Goal: Task Accomplishment & Management: Manage account settings

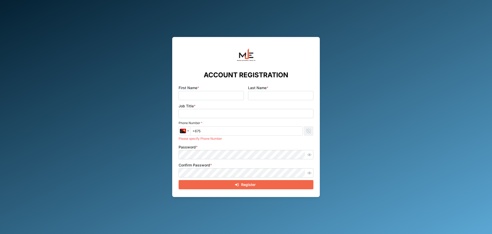
type input "Pauline"
type input "Onsa"
type input "Admin &Accounts Officer"
click at [210, 130] on input "+675" at bounding box center [246, 130] width 113 height 9
click at [313, 155] on button "button" at bounding box center [309, 154] width 7 height 7
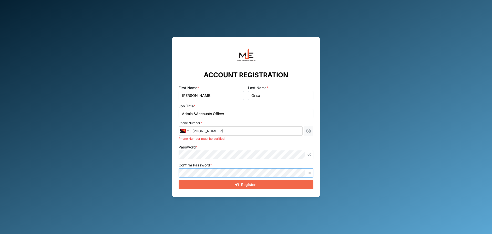
click at [306, 172] on button "button" at bounding box center [309, 172] width 7 height 7
click at [324, 177] on div "ACCOUNT REGISTRATION First Name * Pauline Last Name * Onsa Job Title * Admin &A…" at bounding box center [246, 117] width 492 height 234
click at [266, 186] on div "Register" at bounding box center [245, 184] width 127 height 9
click at [254, 184] on span "Register" at bounding box center [248, 184] width 15 height 9
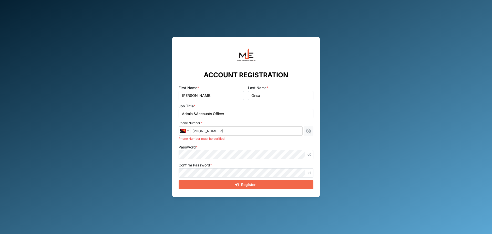
click at [255, 184] on span "Register" at bounding box center [248, 184] width 15 height 9
click at [227, 132] on input "+675 78594676" at bounding box center [246, 130] width 113 height 9
drag, startPoint x: 210, startPoint y: 132, endPoint x: 213, endPoint y: 135, distance: 3.5
click at [210, 133] on input "+675 78594676" at bounding box center [246, 130] width 113 height 9
type input "+675 78594676"
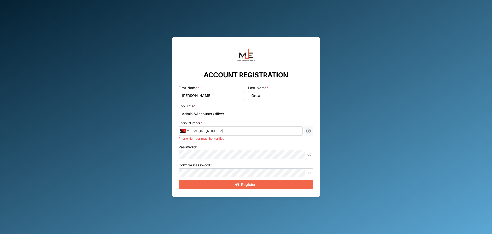
click at [236, 130] on input "+675 78594676" at bounding box center [246, 130] width 113 height 9
click at [308, 133] on icon "button" at bounding box center [309, 131] width 6 height 6
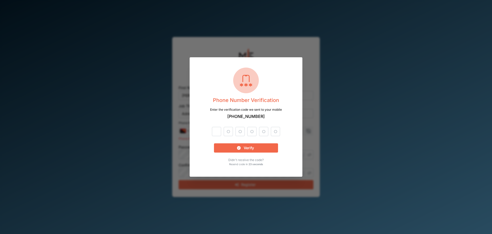
type input "3"
type input "9"
type input "5"
type input "2"
type input "8"
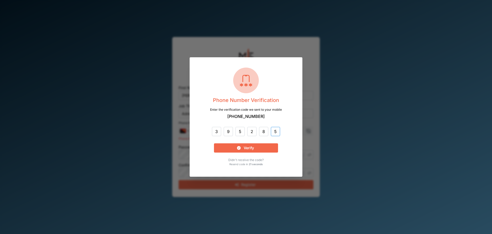
type input "5"
click at [253, 145] on span "Verify" at bounding box center [249, 147] width 10 height 9
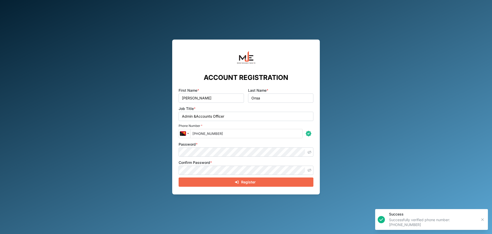
click at [293, 180] on div "Register" at bounding box center [245, 181] width 127 height 9
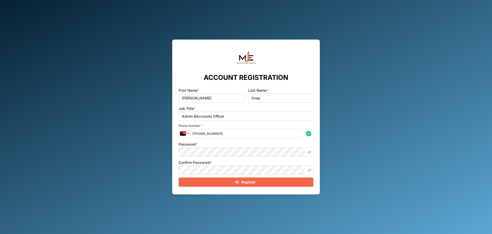
click at [223, 181] on div "Register" at bounding box center [245, 181] width 127 height 9
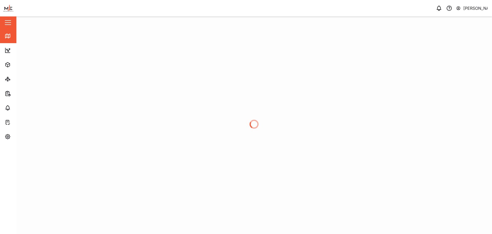
click at [3, 24] on div "Close" at bounding box center [33, 22] width 67 height 12
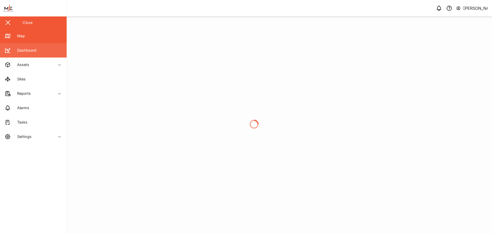
click at [14, 49] on div "Dashboard" at bounding box center [24, 50] width 23 height 6
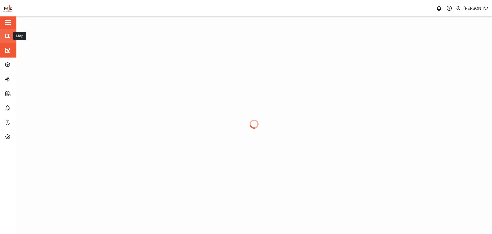
click at [5, 36] on icon at bounding box center [7, 36] width 5 height 4
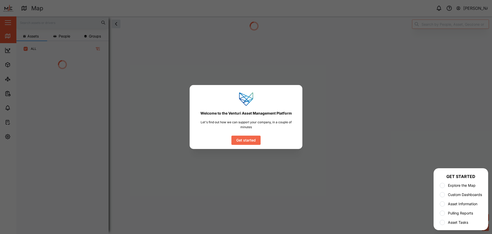
scroll to position [171, 80]
click at [249, 139] on span "Get started" at bounding box center [245, 140] width 19 height 9
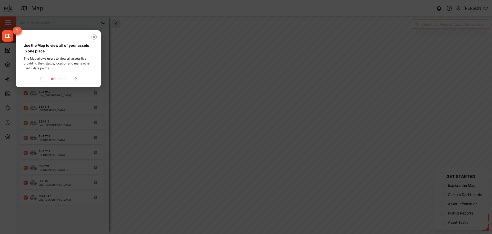
click at [75, 78] on icon at bounding box center [75, 78] width 4 height 3
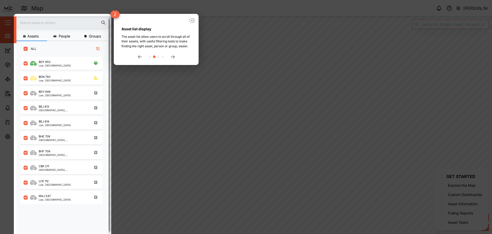
click at [172, 58] on div at bounding box center [156, 57] width 69 height 4
click at [173, 58] on icon at bounding box center [173, 56] width 4 height 3
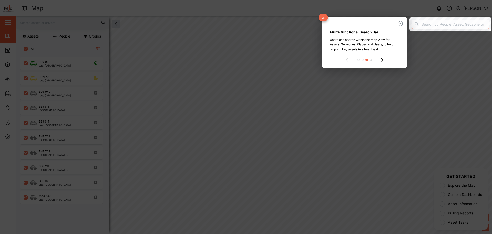
click at [383, 61] on icon at bounding box center [381, 59] width 4 height 3
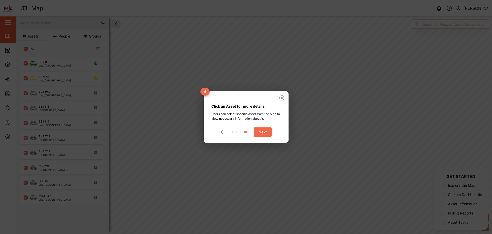
click at [263, 129] on span "Next" at bounding box center [263, 131] width 8 height 9
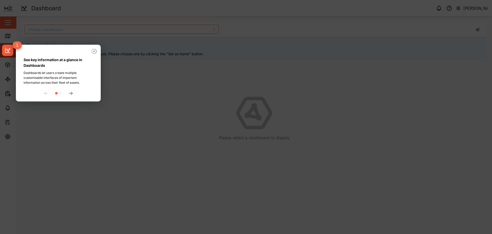
click at [69, 94] on icon at bounding box center [71, 93] width 4 height 3
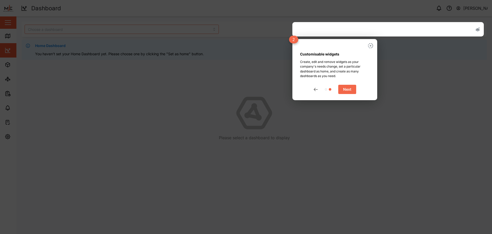
click at [344, 90] on span "Next" at bounding box center [347, 89] width 8 height 9
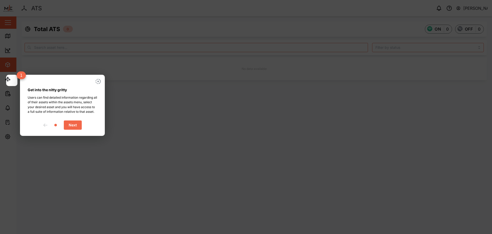
click at [69, 128] on span "Next" at bounding box center [73, 124] width 8 height 9
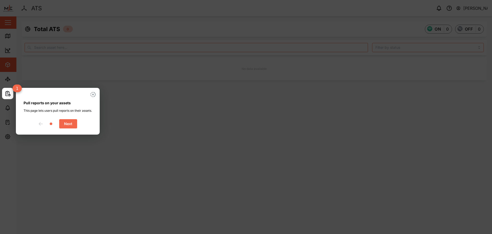
click at [72, 128] on span "Next" at bounding box center [68, 123] width 8 height 9
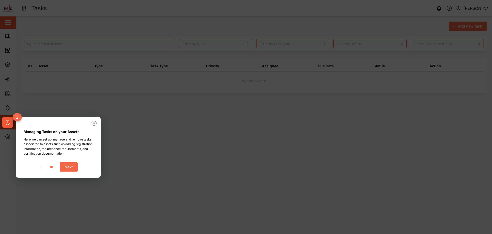
click at [69, 169] on span "Next" at bounding box center [69, 166] width 8 height 9
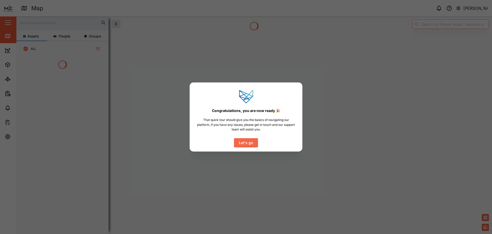
scroll to position [149, 80]
click at [249, 144] on span "Let's go" at bounding box center [246, 142] width 14 height 9
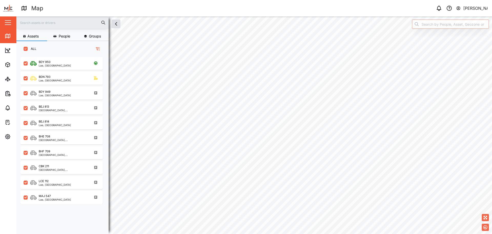
click at [249, 233] on html "Map 0 [PERSON_NAME] Close Map Dashboard Assets ATS Camera Generator Personnel T…" at bounding box center [246, 117] width 492 height 234
click at [241, 144] on div "10" at bounding box center [242, 139] width 15 height 15
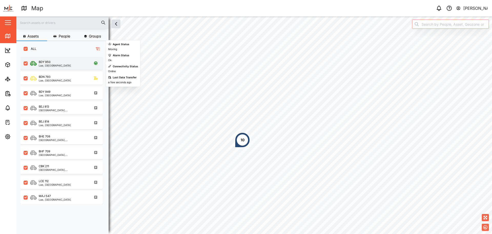
click at [51, 61] on div "BDY 950" at bounding box center [55, 62] width 32 height 4
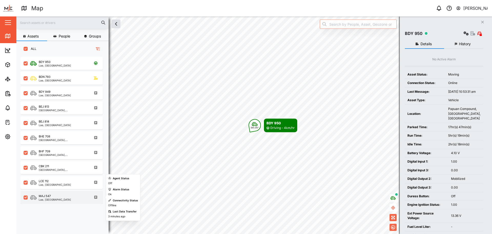
click at [76, 199] on div "MAJ 547 Lae, [GEOGRAPHIC_DATA]" at bounding box center [64, 197] width 69 height 7
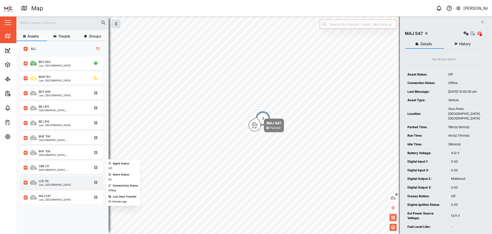
click at [49, 179] on div "LCE 112" at bounding box center [55, 181] width 32 height 4
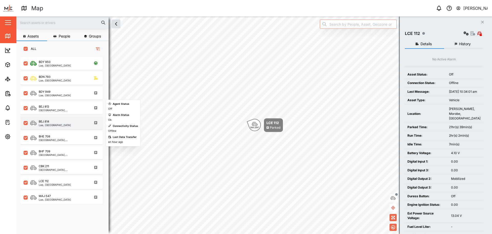
click at [47, 120] on div "BEJ 814" at bounding box center [44, 121] width 11 height 4
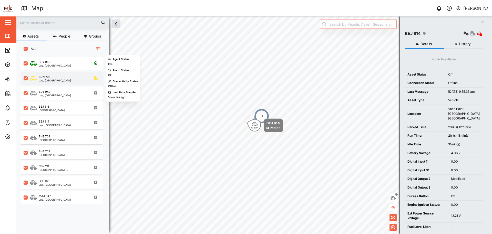
click at [55, 80] on div "Lae, [GEOGRAPHIC_DATA]" at bounding box center [55, 80] width 32 height 3
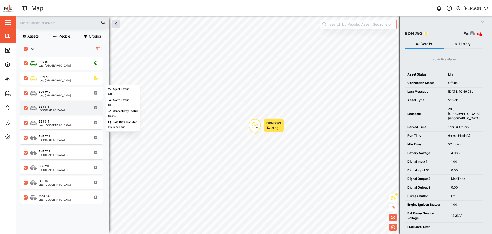
click at [45, 108] on div "BEJ 813" at bounding box center [44, 106] width 11 height 4
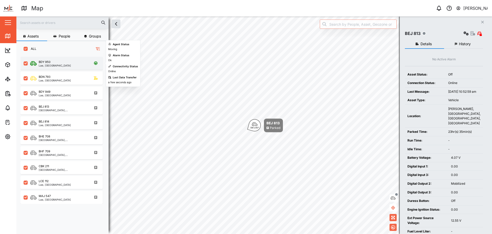
click at [61, 61] on div "BDY 950" at bounding box center [55, 62] width 32 height 4
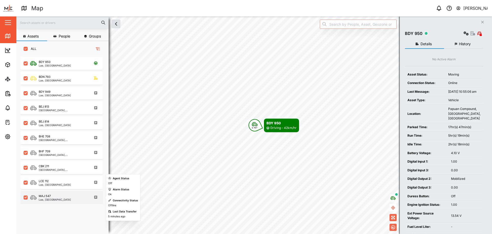
click at [50, 196] on div "MAJ 547" at bounding box center [45, 196] width 12 height 4
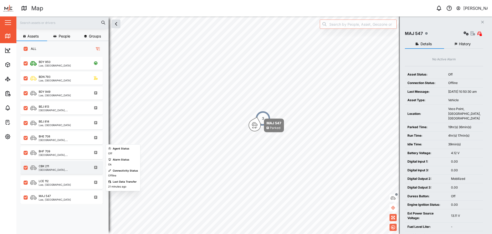
click at [57, 165] on div "CBK 211" at bounding box center [63, 166] width 49 height 4
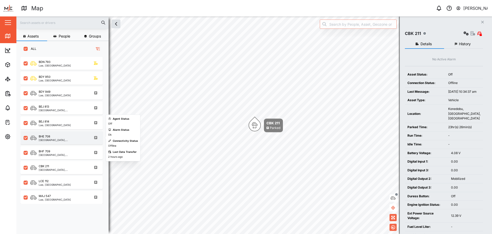
click at [59, 137] on div "BHE 708" at bounding box center [63, 136] width 49 height 4
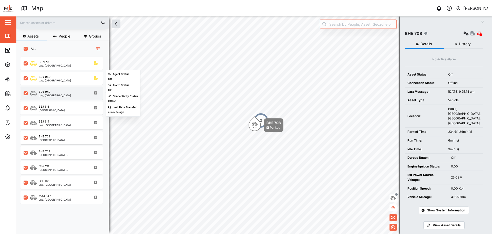
click at [51, 97] on div "BDY 949 Lae, [GEOGRAPHIC_DATA] Region" at bounding box center [62, 92] width 82 height 13
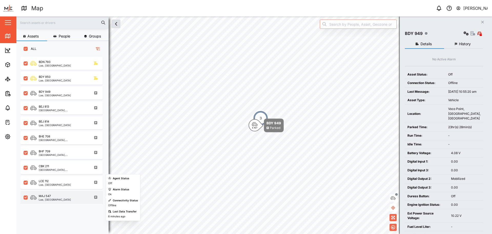
click at [57, 193] on div "MAJ 547 Lae, [GEOGRAPHIC_DATA]" at bounding box center [62, 196] width 82 height 13
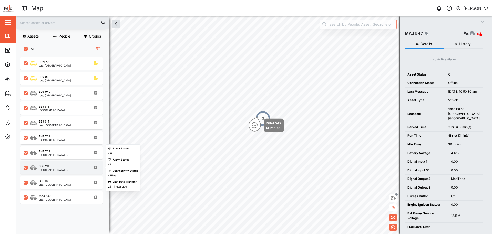
click at [61, 168] on div "[GEOGRAPHIC_DATA], [GEOGRAPHIC_DATA]" at bounding box center [63, 169] width 49 height 3
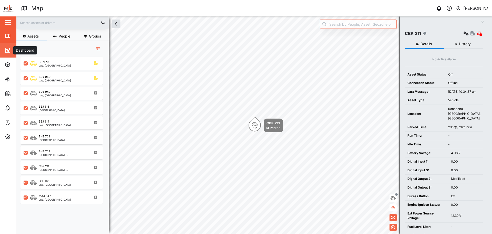
click at [2, 52] on link "Dashboard" at bounding box center [33, 50] width 67 height 14
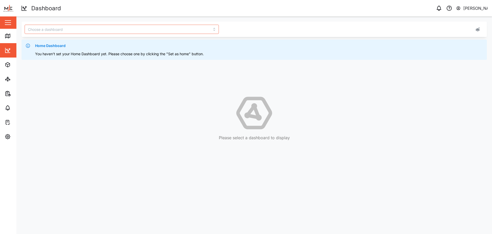
click at [28, 46] on icon at bounding box center [28, 46] width 4 height 4
click at [40, 46] on span "Home Dashboard" at bounding box center [50, 46] width 31 height 6
click at [476, 30] on icon "button" at bounding box center [478, 29] width 5 height 4
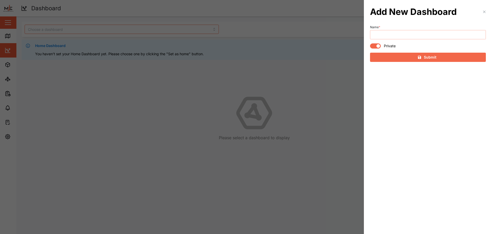
click at [431, 37] on input "Name *" at bounding box center [428, 34] width 116 height 9
type input "LAE BR"
click at [486, 12] on icon "button" at bounding box center [485, 12] width 4 height 4
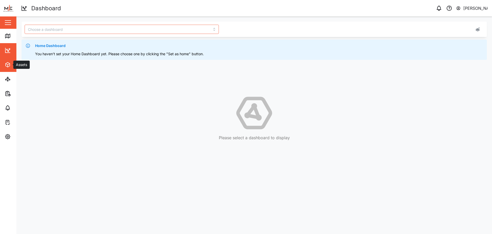
click at [6, 64] on icon "button" at bounding box center [7, 64] width 2 height 1
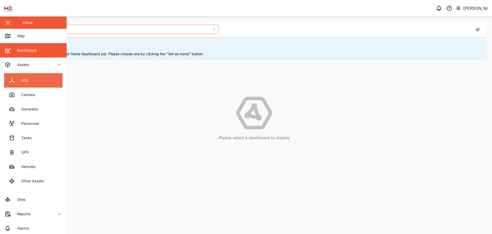
click at [18, 80] on div "ATS" at bounding box center [22, 80] width 11 height 6
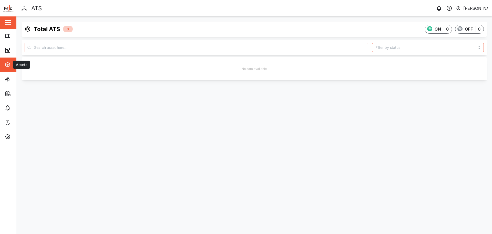
click at [10, 68] on span "Assets" at bounding box center [28, 64] width 47 height 14
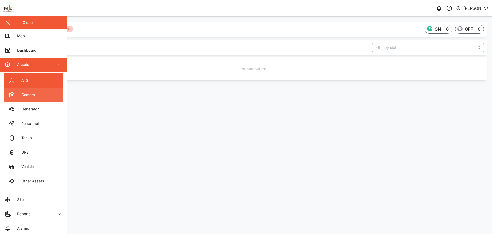
click at [21, 94] on div "Camera" at bounding box center [25, 95] width 17 height 6
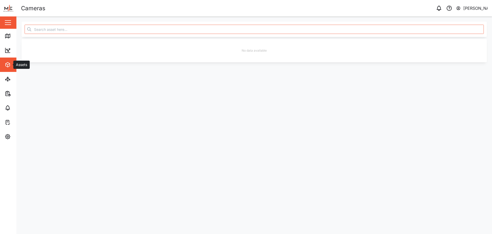
click at [9, 66] on icon "button" at bounding box center [8, 64] width 4 height 5
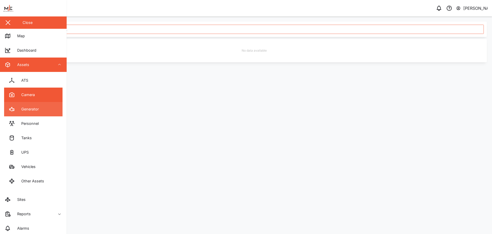
click at [31, 112] on div "Generator" at bounding box center [27, 109] width 21 height 6
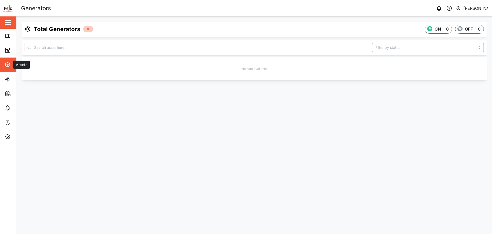
click at [4, 64] on button "Assets" at bounding box center [33, 64] width 67 height 14
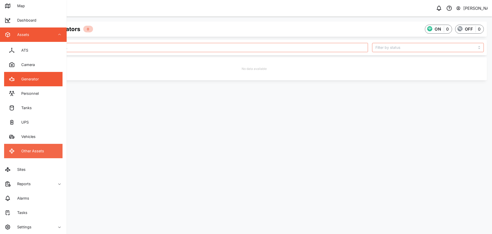
scroll to position [30, 0]
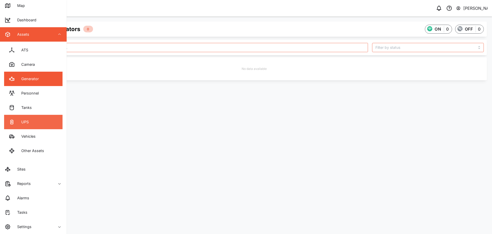
click at [29, 122] on link "UPS" at bounding box center [33, 122] width 58 height 14
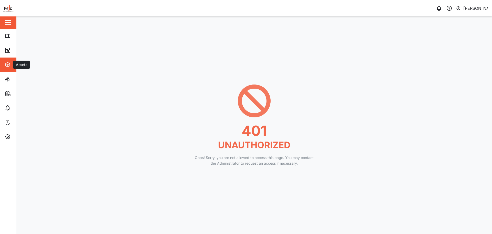
click at [2, 66] on button "Assets" at bounding box center [33, 64] width 67 height 14
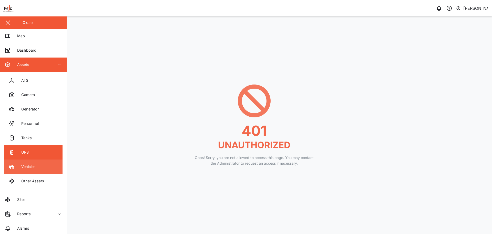
click at [26, 164] on div "Vehicles" at bounding box center [26, 167] width 18 height 6
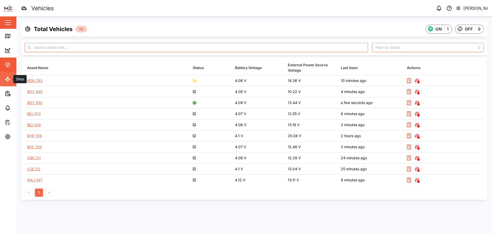
click at [12, 83] on link "Sites" at bounding box center [33, 79] width 67 height 14
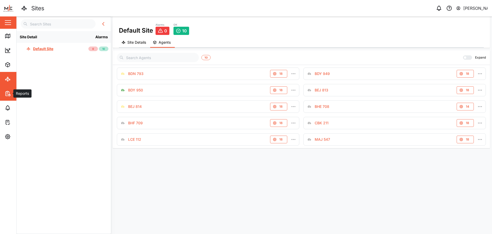
click at [1, 91] on button "Reports" at bounding box center [33, 93] width 67 height 14
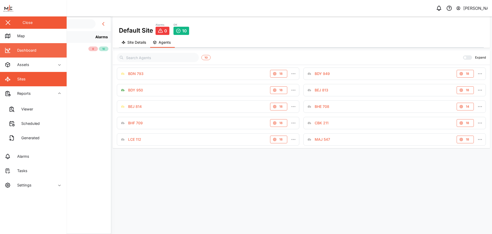
click at [22, 52] on div "Dashboard" at bounding box center [24, 50] width 23 height 6
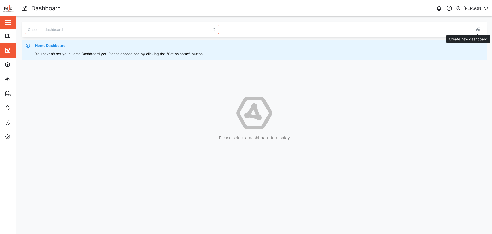
click at [478, 31] on icon "button" at bounding box center [478, 29] width 4 height 4
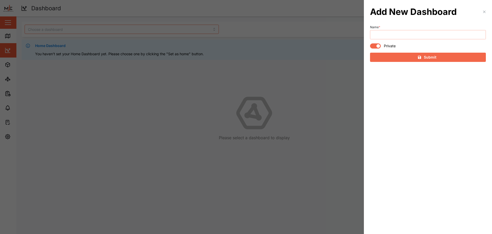
click at [431, 35] on input "Name *" at bounding box center [428, 34] width 116 height 9
click at [377, 47] on div at bounding box center [379, 46] width 4 height 4
click at [370, 43] on input "checkbox" at bounding box center [370, 43] width 0 height 0
click at [405, 35] on input "Name *" at bounding box center [428, 34] width 116 height 9
type input "LAE BRANCH"
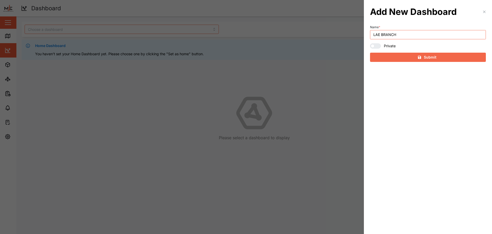
click at [454, 58] on div "Submit" at bounding box center [428, 57] width 108 height 9
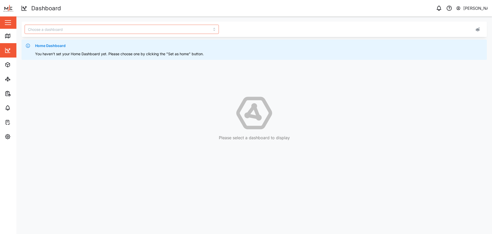
click at [3, 23] on div "Close" at bounding box center [33, 22] width 67 height 12
click at [469, 10] on div "[PERSON_NAME]" at bounding box center [476, 8] width 25 height 6
click at [215, 31] on input "search" at bounding box center [122, 29] width 194 height 9
click at [215, 29] on input "search" at bounding box center [122, 29] width 194 height 9
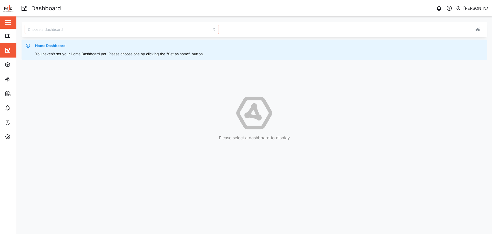
type input "LAE BRANCH"
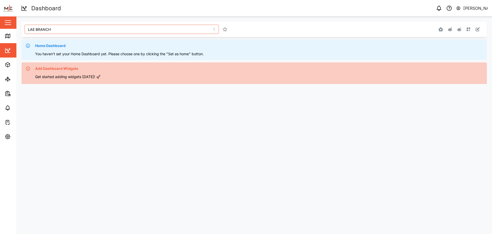
click at [40, 68] on span "Add Dashboard Widgets" at bounding box center [56, 69] width 43 height 6
click at [482, 74] on div "Get started adding widgets Today! 🚀" at bounding box center [259, 77] width 449 height 6
click at [96, 76] on div "Get started adding widgets Today! 🚀" at bounding box center [259, 77] width 449 height 6
click at [44, 68] on span "Add Dashboard Widgets" at bounding box center [56, 69] width 43 height 6
click at [27, 67] on icon at bounding box center [28, 68] width 4 height 4
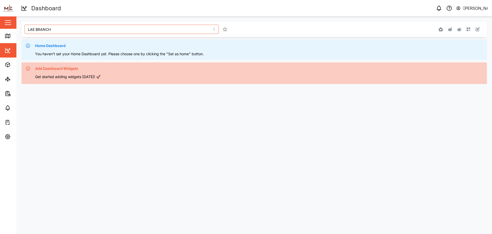
click at [27, 67] on icon at bounding box center [28, 68] width 4 height 4
click at [64, 68] on span "Add Dashboard Widgets" at bounding box center [56, 69] width 43 height 6
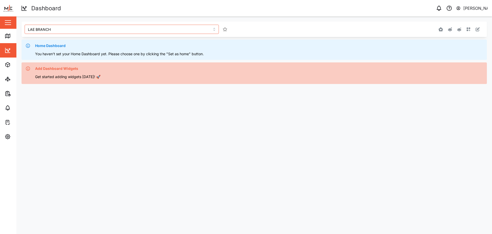
click at [75, 68] on span "Add Dashboard Widgets" at bounding box center [56, 69] width 43 height 6
click at [80, 69] on div "Add Dashboard Widgets" at bounding box center [259, 69] width 449 height 6
click at [88, 75] on div "Get started adding widgets Today! 🚀" at bounding box center [259, 77] width 449 height 6
click at [92, 77] on div "Get started adding widgets Today! 🚀" at bounding box center [259, 77] width 449 height 6
click at [458, 77] on div "Get started adding widgets Today! 🚀" at bounding box center [259, 77] width 449 height 6
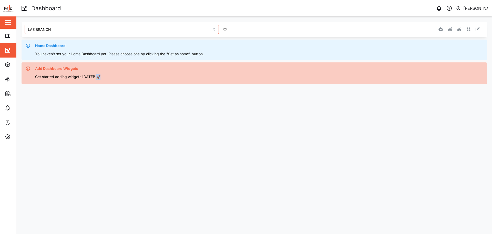
click at [458, 77] on div "Get started adding widgets Today! 🚀" at bounding box center [259, 77] width 449 height 6
click at [469, 28] on icon "button" at bounding box center [469, 29] width 4 height 4
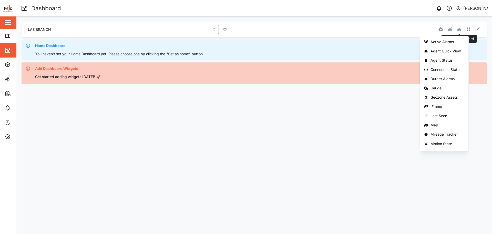
click at [457, 29] on icon "button" at bounding box center [459, 29] width 5 height 4
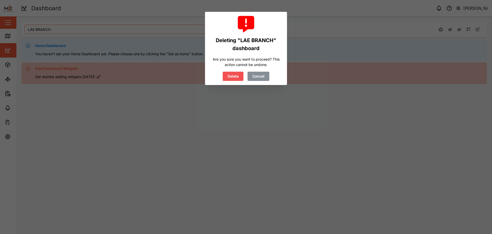
click at [261, 73] on span "Cancel" at bounding box center [259, 76] width 12 height 9
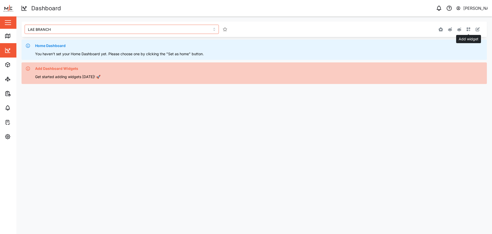
click at [467, 30] on icon "button" at bounding box center [469, 29] width 4 height 4
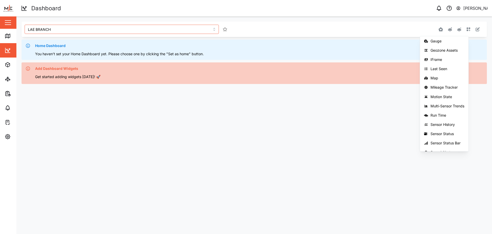
scroll to position [54, 0]
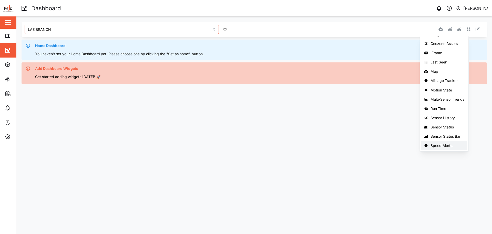
click at [434, 143] on div "Speed Alerts" at bounding box center [448, 145] width 34 height 4
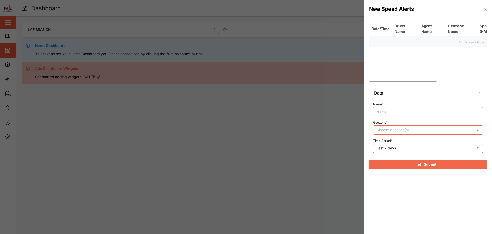
click at [433, 114] on input "Name *" at bounding box center [428, 111] width 110 height 9
click at [485, 11] on icon "button" at bounding box center [486, 9] width 4 height 4
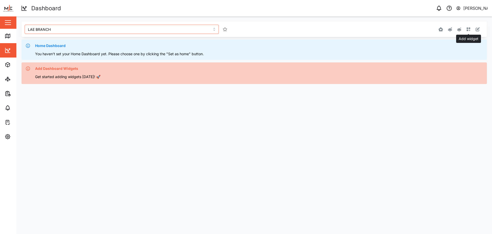
click at [470, 29] on icon "button" at bounding box center [469, 29] width 4 height 4
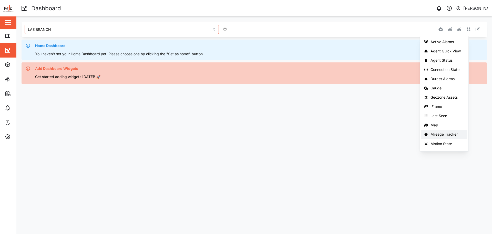
click at [453, 132] on button "Mileage Tracker" at bounding box center [444, 133] width 46 height 9
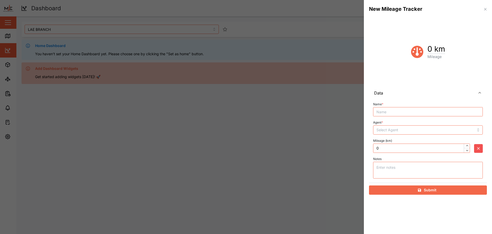
click at [452, 112] on input "Name *" at bounding box center [428, 111] width 110 height 9
click at [384, 104] on span "*" at bounding box center [383, 104] width 2 height 4
click at [384, 107] on input "Name *" at bounding box center [428, 111] width 110 height 9
click at [383, 104] on span "*" at bounding box center [383, 104] width 2 height 4
click at [383, 107] on input "Name *" at bounding box center [428, 111] width 110 height 9
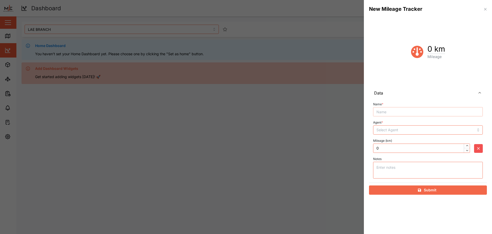
click at [379, 113] on input "Name *" at bounding box center [428, 111] width 110 height 9
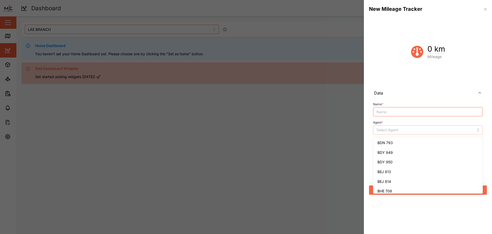
click at [477, 131] on input "Agent *" at bounding box center [428, 129] width 110 height 9
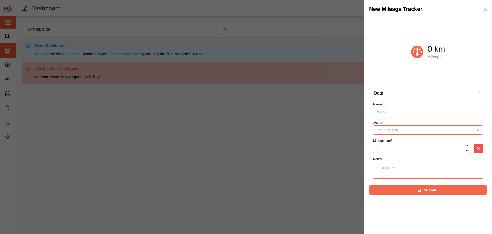
click at [401, 112] on input "Name *" at bounding box center [428, 111] width 110 height 9
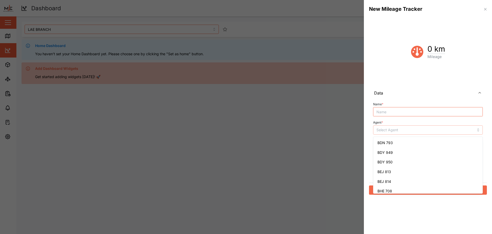
click at [413, 130] on input "Agent *" at bounding box center [428, 129] width 110 height 9
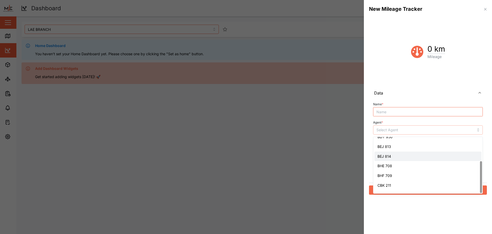
scroll to position [42, 0]
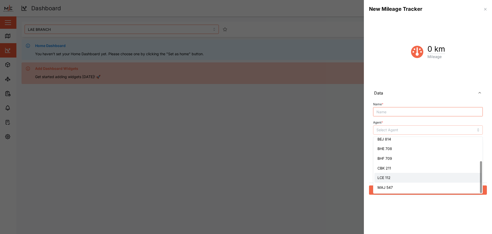
type input "LCE 112"
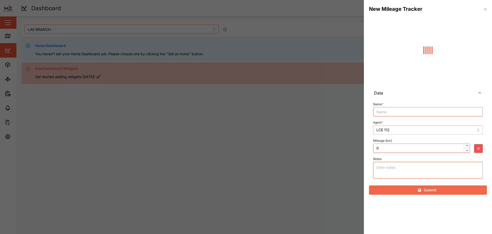
type input "153"
click at [398, 111] on input "Name *" at bounding box center [428, 111] width 110 height 9
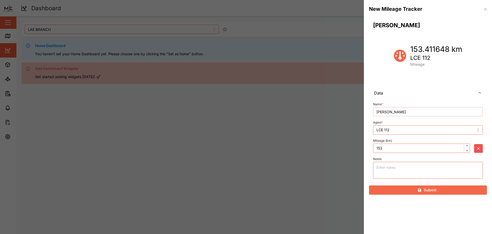
type input "IAN WATERS"
click at [386, 170] on textarea "Notes" at bounding box center [428, 170] width 110 height 17
type textarea "Lae Branch Manager"
click at [434, 191] on span "Submit" at bounding box center [430, 189] width 13 height 9
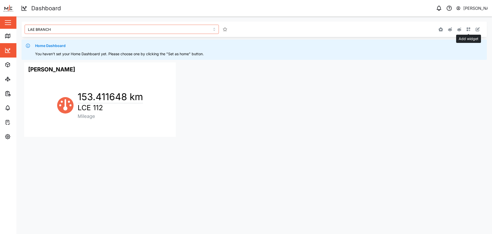
click at [469, 29] on icon "button" at bounding box center [469, 29] width 4 height 4
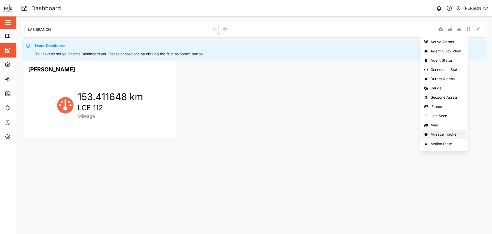
click at [444, 137] on button "Mileage Tracker" at bounding box center [444, 133] width 46 height 9
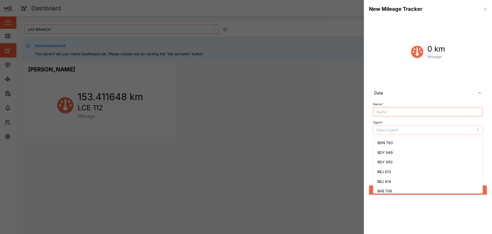
click at [435, 129] on input "Agent *" at bounding box center [428, 129] width 110 height 9
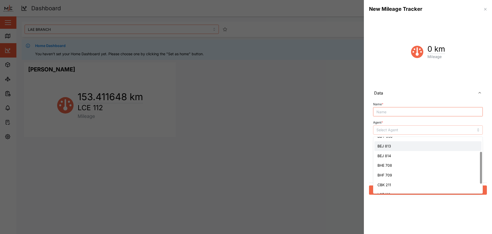
type input "BEJ 813"
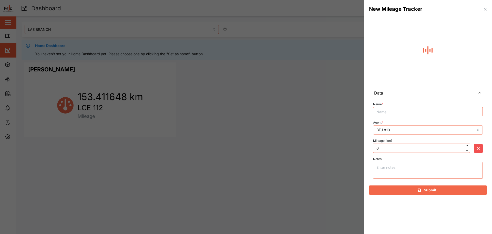
type input "5"
click at [479, 131] on input "BEJ 813" at bounding box center [428, 129] width 110 height 9
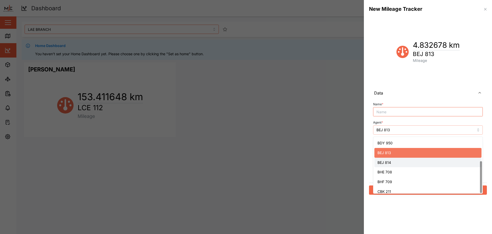
scroll to position [42, 0]
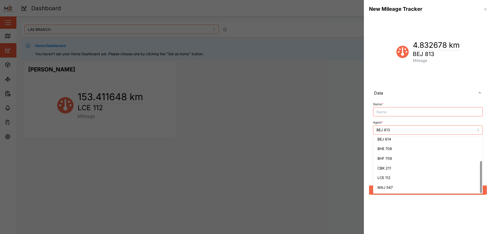
click at [483, 89] on button "Data" at bounding box center [428, 92] width 118 height 13
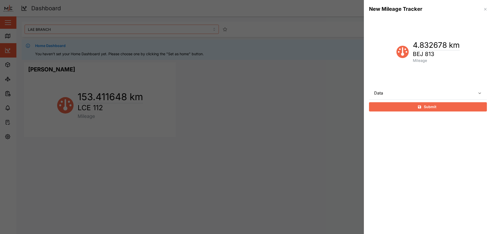
click at [485, 12] on button "button" at bounding box center [486, 9] width 6 height 6
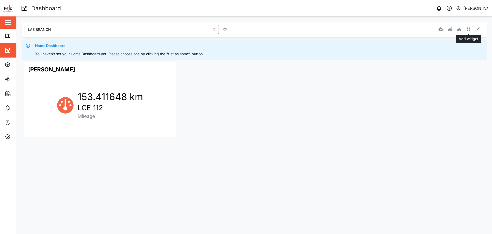
click at [468, 29] on icon "button" at bounding box center [469, 29] width 4 height 4
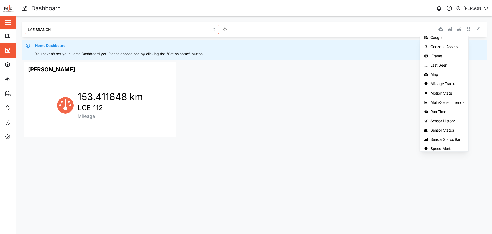
scroll to position [54, 0]
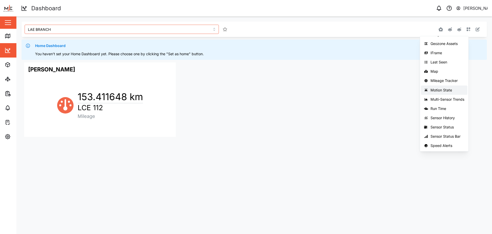
click at [448, 88] on div "Motion State" at bounding box center [448, 90] width 34 height 4
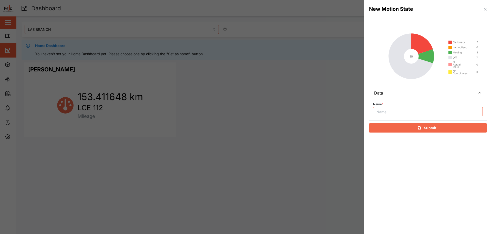
click at [485, 8] on icon "button" at bounding box center [485, 9] width 2 height 2
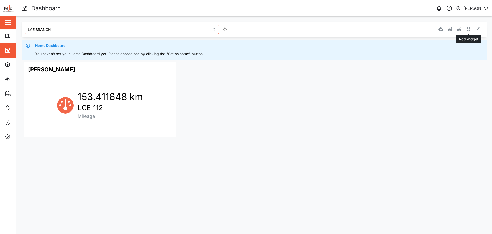
click at [468, 30] on icon "button" at bounding box center [469, 29] width 4 height 4
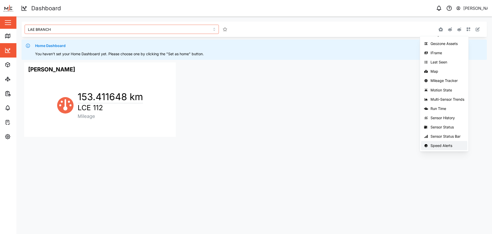
click at [439, 146] on div "Speed Alerts" at bounding box center [448, 145] width 34 height 4
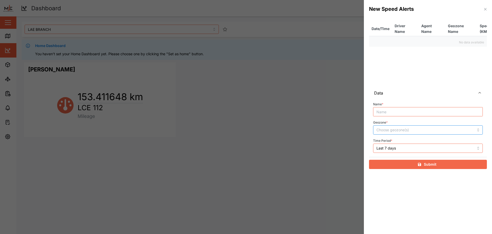
click at [434, 128] on input "Geozone *" at bounding box center [421, 130] width 88 height 4
drag, startPoint x: 463, startPoint y: 132, endPoint x: 468, endPoint y: 132, distance: 5.2
click at [463, 133] on div at bounding box center [420, 129] width 90 height 9
click at [478, 130] on div at bounding box center [428, 129] width 110 height 9
click at [485, 8] on icon "button" at bounding box center [486, 9] width 4 height 4
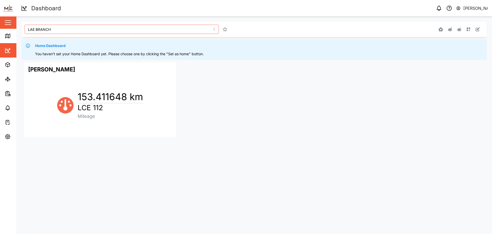
click at [299, 117] on div "IAN WATERS 153.411648 km LCE 112 Mileage" at bounding box center [255, 99] width 466 height 79
click at [4, 20] on button "button" at bounding box center [8, 22] width 9 height 9
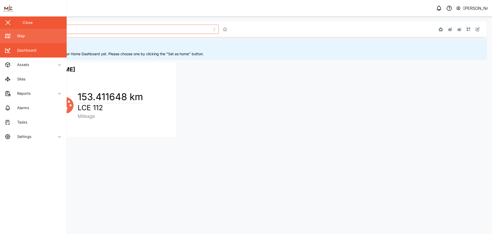
click at [15, 31] on link "Map" at bounding box center [33, 36] width 67 height 14
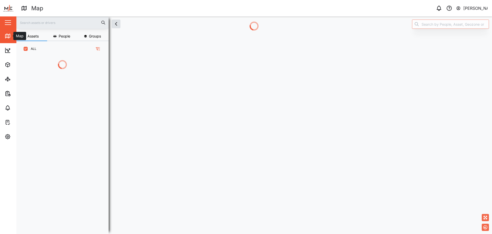
scroll to position [149, 80]
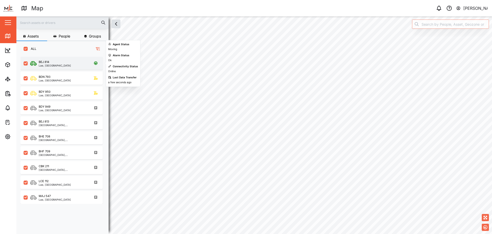
click at [62, 65] on div "Lae, [GEOGRAPHIC_DATA]" at bounding box center [55, 65] width 32 height 3
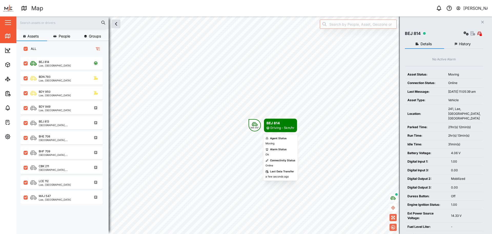
click at [275, 124] on div "BEJ 814" at bounding box center [281, 122] width 28 height 5
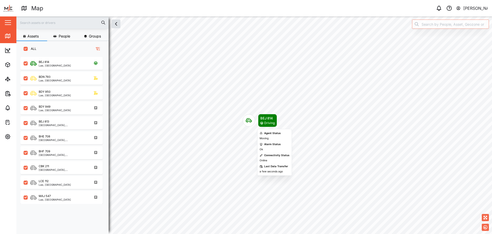
click at [271, 118] on div "BEJ 814" at bounding box center [267, 117] width 14 height 5
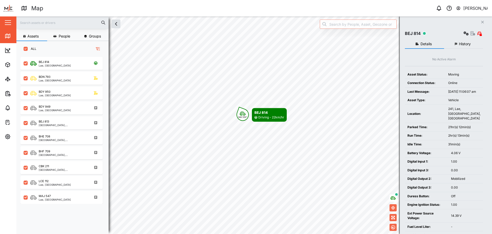
click at [456, 45] on button "History" at bounding box center [463, 43] width 39 height 9
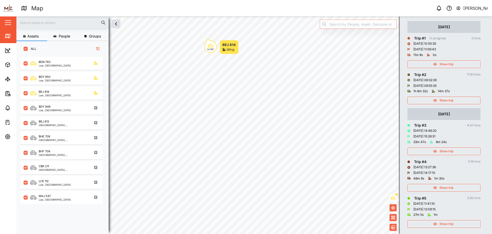
scroll to position [73, 0]
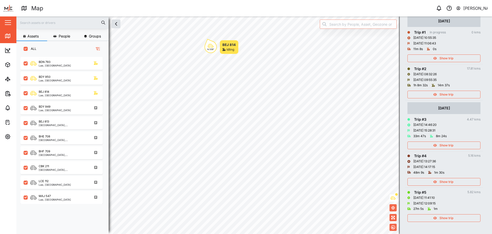
click at [5, 19] on button "button" at bounding box center [8, 22] width 9 height 9
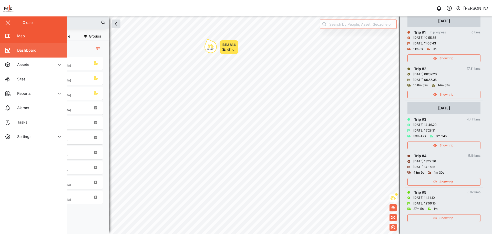
click at [24, 49] on div "Dashboard" at bounding box center [24, 50] width 23 height 6
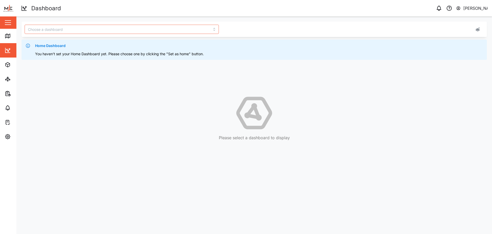
click at [187, 50] on div "Home Dashboard You haven't set your Home Dashboard yet. Please choose one by cl…" at bounding box center [259, 50] width 449 height 14
click at [124, 47] on div "Home Dashboard" at bounding box center [259, 46] width 449 height 6
click at [130, 96] on icon at bounding box center [255, 112] width 466 height 37
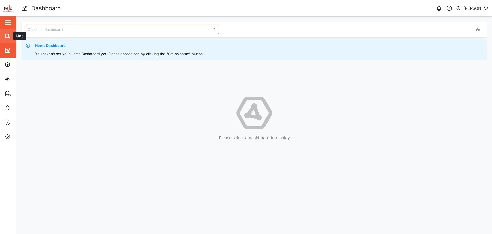
click at [5, 36] on icon at bounding box center [8, 36] width 6 height 6
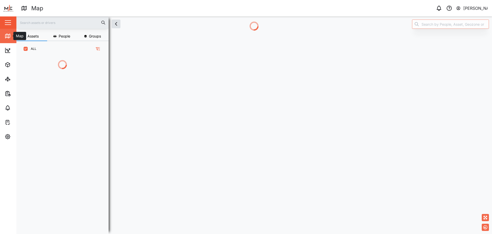
scroll to position [149, 80]
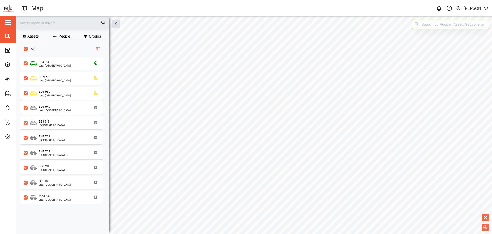
click at [2, 24] on div "Close" at bounding box center [33, 22] width 67 height 12
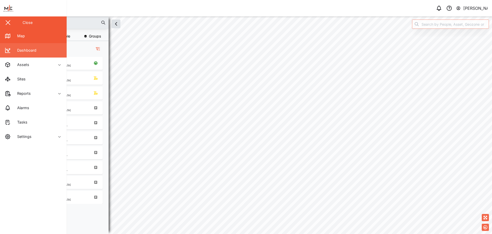
click at [28, 52] on div "Dashboard" at bounding box center [24, 50] width 23 height 6
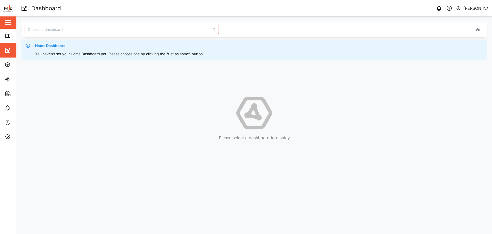
click at [63, 46] on span "Home Dashboard" at bounding box center [50, 46] width 31 height 6
click at [79, 56] on div "You haven't set your Home Dashboard yet. Please choose one by clicking the "Set…" at bounding box center [259, 54] width 449 height 6
click at [174, 72] on div "Home Dashboard You haven't set your Home Dashboard yet. Please choose one by cl…" at bounding box center [255, 81] width 466 height 119
click at [219, 61] on div "Home Dashboard You haven't set your Home Dashboard yet. Please choose one by cl…" at bounding box center [255, 81] width 466 height 119
click at [223, 52] on div "You haven't set your Home Dashboard yet. Please choose one by clicking the "Set…" at bounding box center [259, 54] width 449 height 6
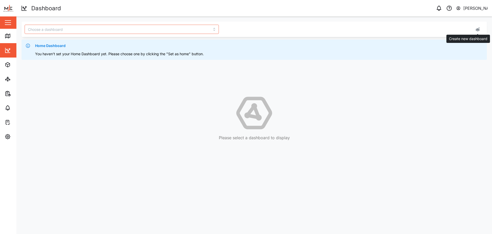
click at [479, 31] on icon "button" at bounding box center [478, 29] width 4 height 4
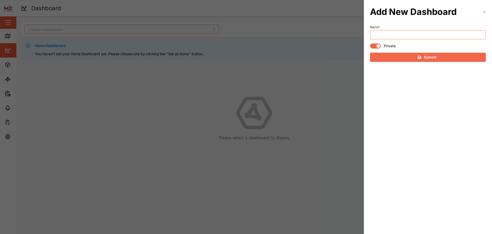
click at [256, 96] on div at bounding box center [246, 117] width 492 height 234
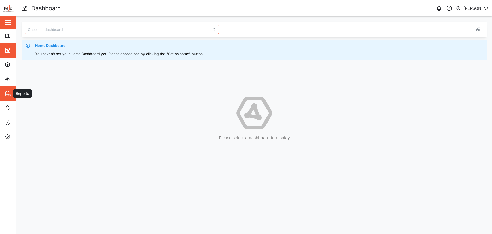
click at [8, 94] on icon "button" at bounding box center [8, 93] width 6 height 6
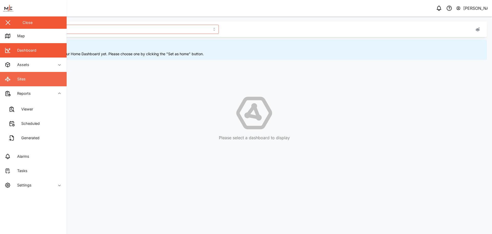
click at [14, 78] on div "Sites" at bounding box center [19, 79] width 12 height 6
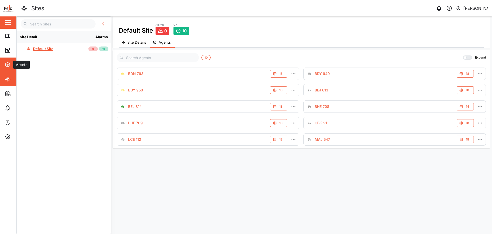
click at [4, 69] on button "Assets" at bounding box center [33, 64] width 67 height 14
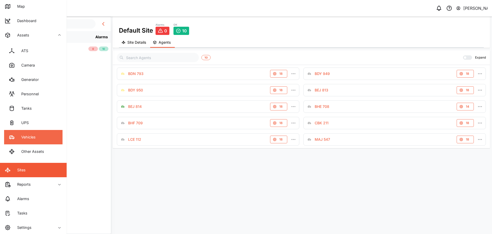
scroll to position [30, 0]
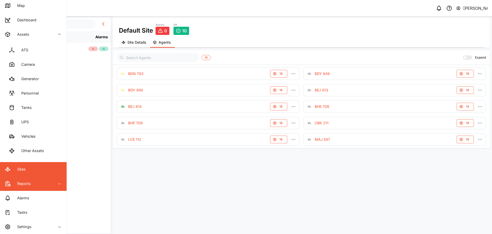
click at [26, 183] on div "Reports" at bounding box center [21, 183] width 17 height 6
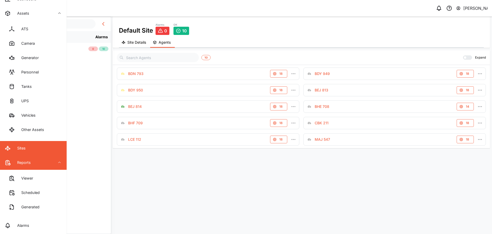
scroll to position [79, 0]
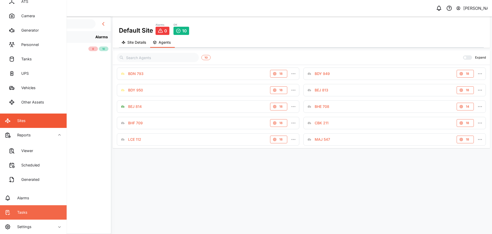
click at [26, 209] on div "Tasks" at bounding box center [20, 212] width 14 height 6
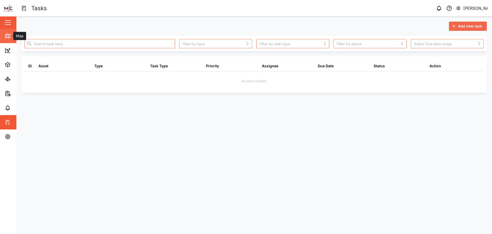
click at [9, 40] on link "Map" at bounding box center [33, 36] width 67 height 14
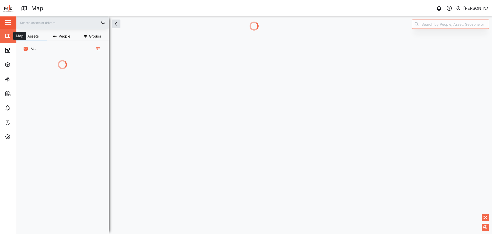
scroll to position [149, 80]
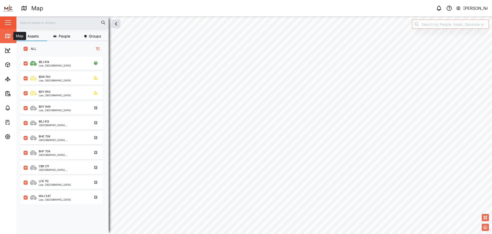
scroll to position [171, 80]
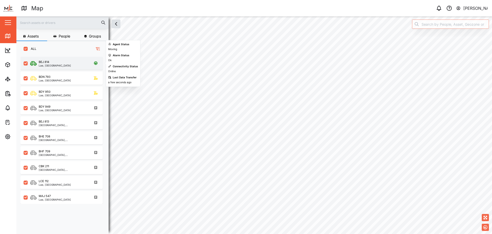
click at [52, 58] on div "BEJ 814 Lae, Momase Region" at bounding box center [62, 63] width 82 height 13
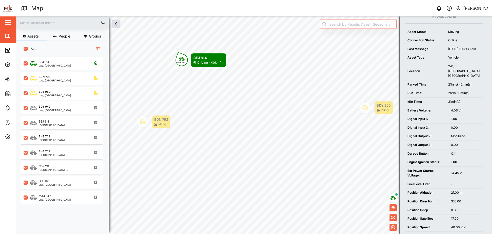
scroll to position [97, 0]
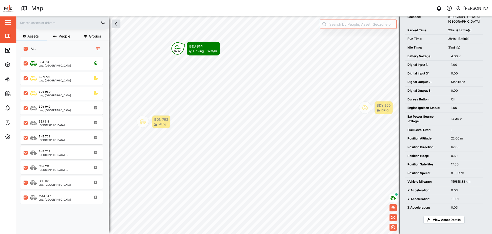
click at [457, 9] on icon "button" at bounding box center [458, 7] width 3 height 3
click at [454, 25] on div "User Profile" at bounding box center [455, 22] width 55 height 6
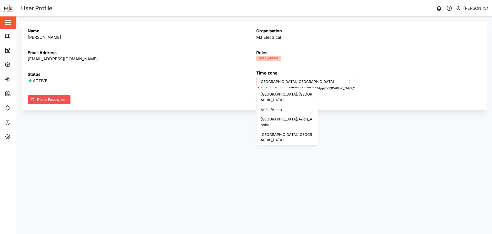
click at [313, 82] on input "Australia/Brisbane" at bounding box center [305, 81] width 98 height 9
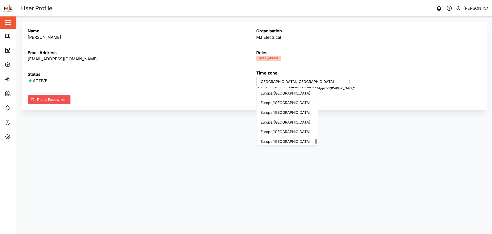
scroll to position [3926, 0]
type input "Pacific/Port_Moresby"
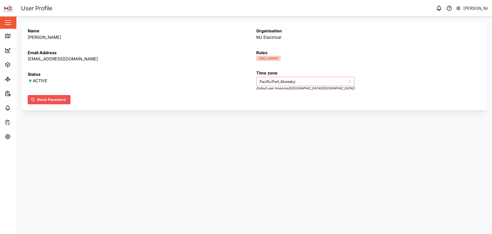
click at [9, 22] on button "button" at bounding box center [8, 22] width 9 height 9
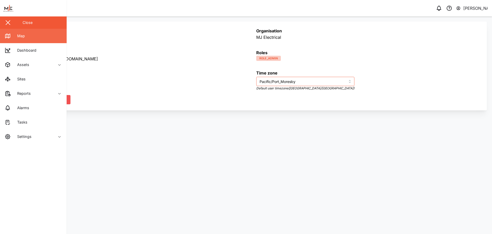
click at [10, 33] on icon at bounding box center [8, 36] width 6 height 6
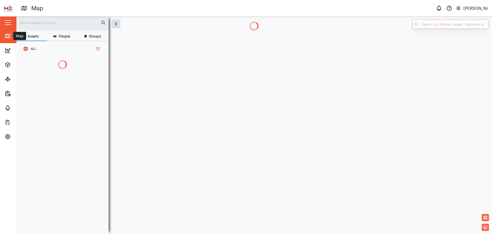
scroll to position [171, 80]
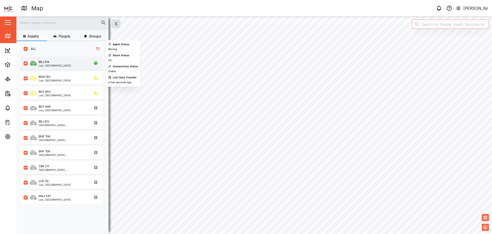
click at [35, 68] on div "BEJ 814 Lae, Momase Region" at bounding box center [62, 63] width 82 height 13
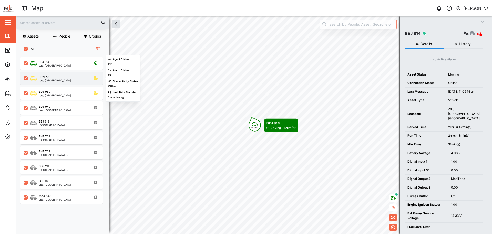
click at [59, 82] on div "BDN 793 Lae, Momase Region" at bounding box center [62, 78] width 82 height 13
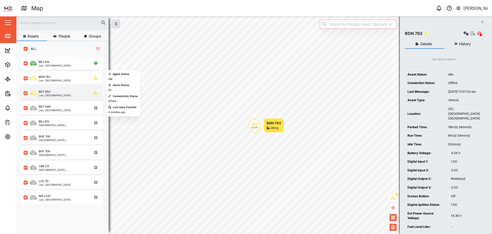
click at [41, 94] on div "BDY 950" at bounding box center [45, 91] width 12 height 4
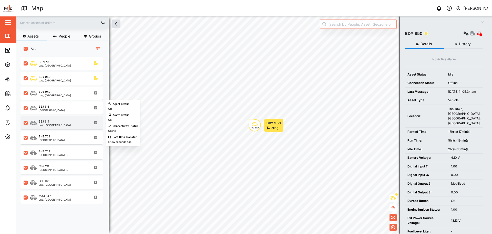
click at [58, 123] on div "BEJ 814" at bounding box center [55, 121] width 32 height 4
